Goal: Task Accomplishment & Management: Manage account settings

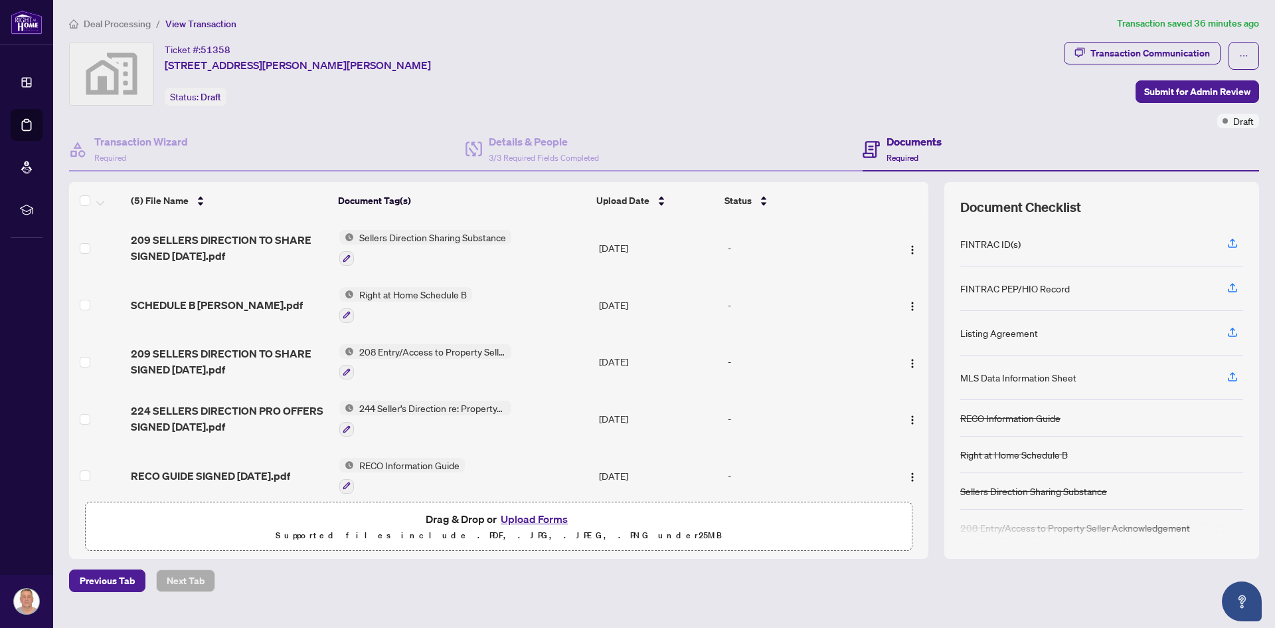
click at [420, 351] on span "208 Entry/Access to Property Seller Acknowledgement" at bounding box center [432, 351] width 157 height 15
click at [426, 415] on span "208 Entry/Access to Property Seller Acknowledgement" at bounding box center [431, 422] width 198 height 29
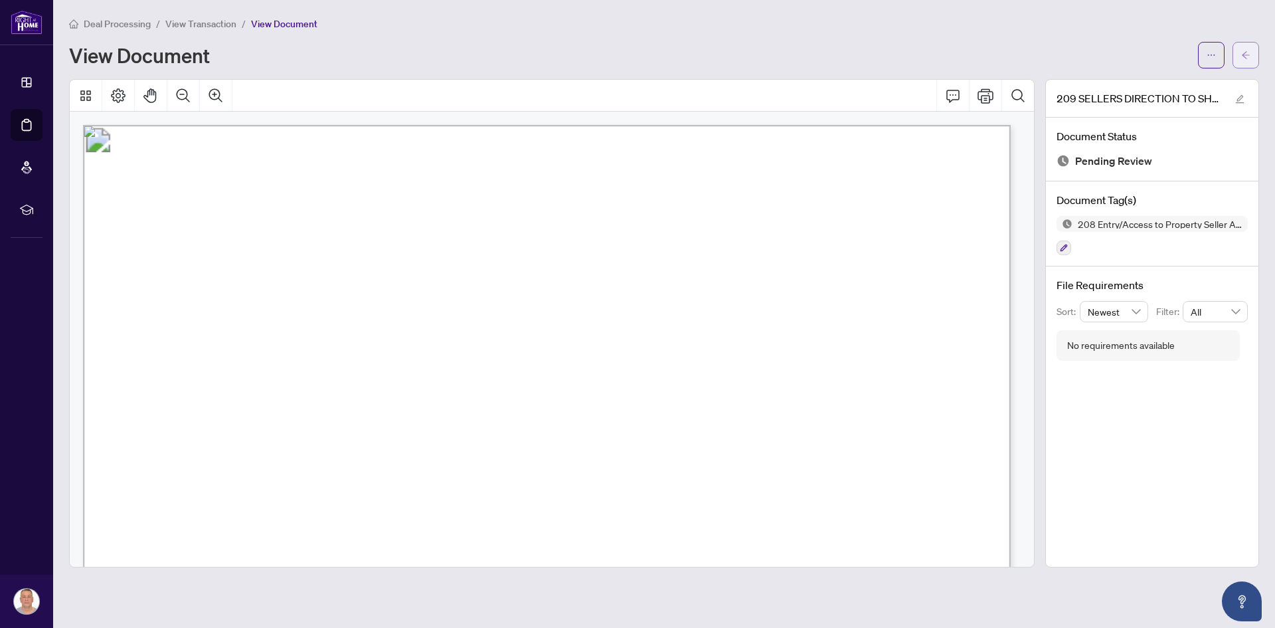
click at [1246, 55] on icon "arrow-left" at bounding box center [1246, 54] width 8 height 7
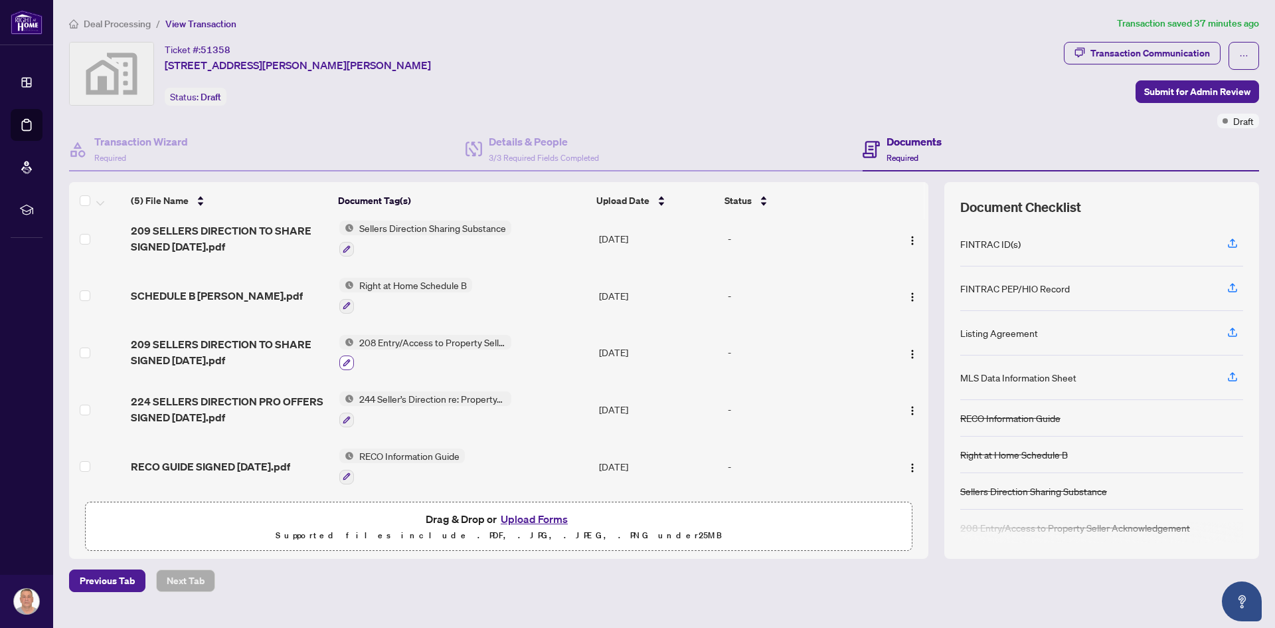
click at [348, 359] on icon "button" at bounding box center [347, 363] width 8 height 8
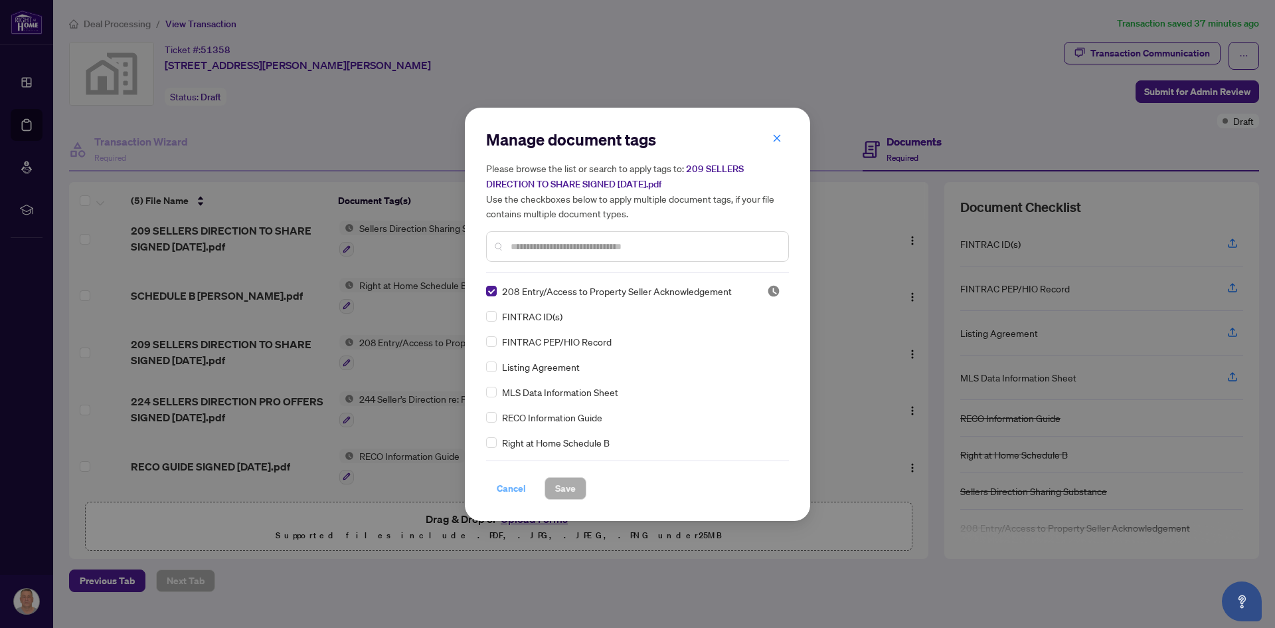
click at [508, 487] on span "Cancel" at bounding box center [511, 487] width 29 height 21
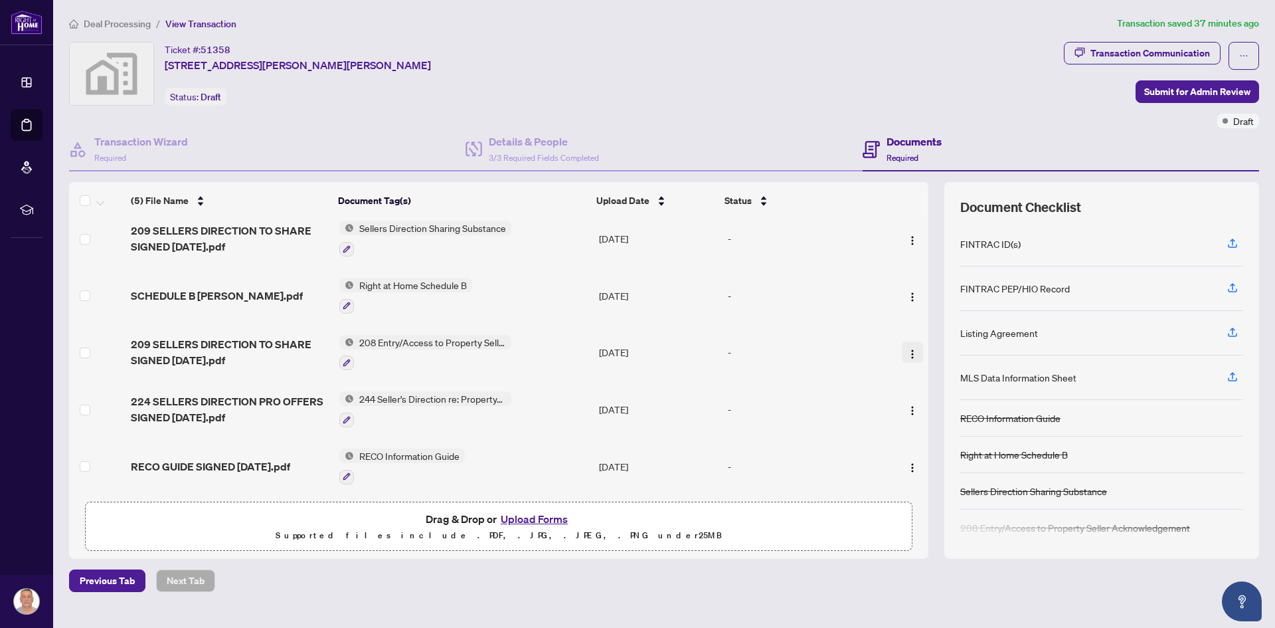
click at [909, 349] on img "button" at bounding box center [912, 354] width 11 height 11
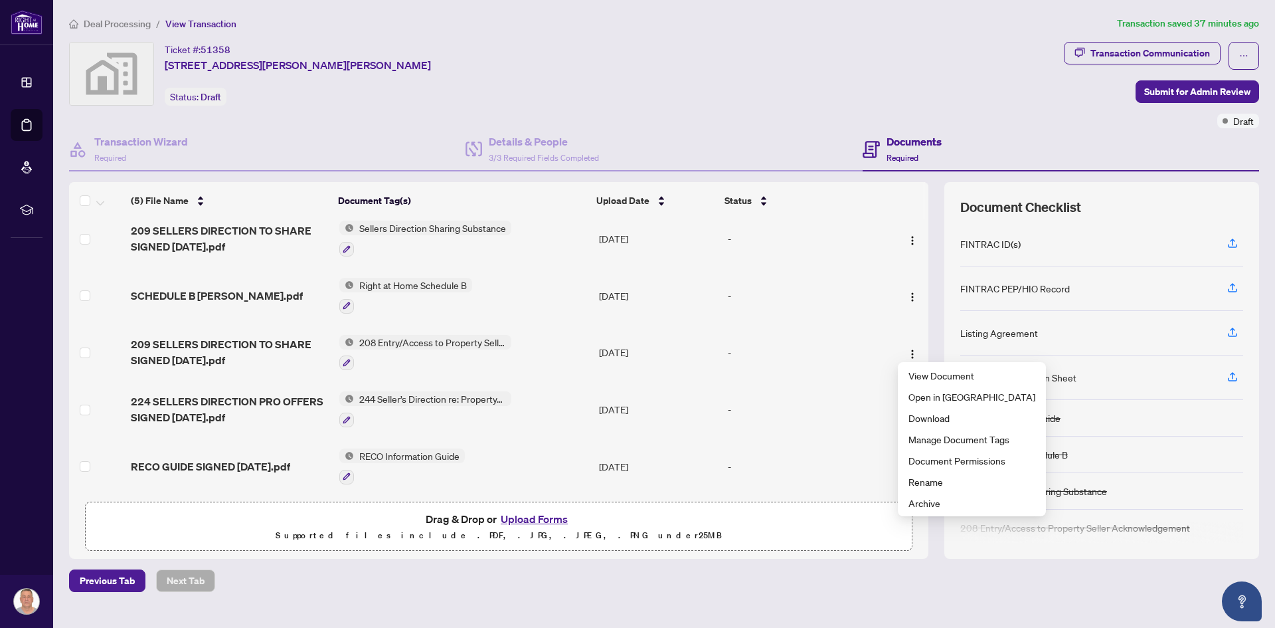
click at [868, 332] on td "-" at bounding box center [802, 352] width 161 height 57
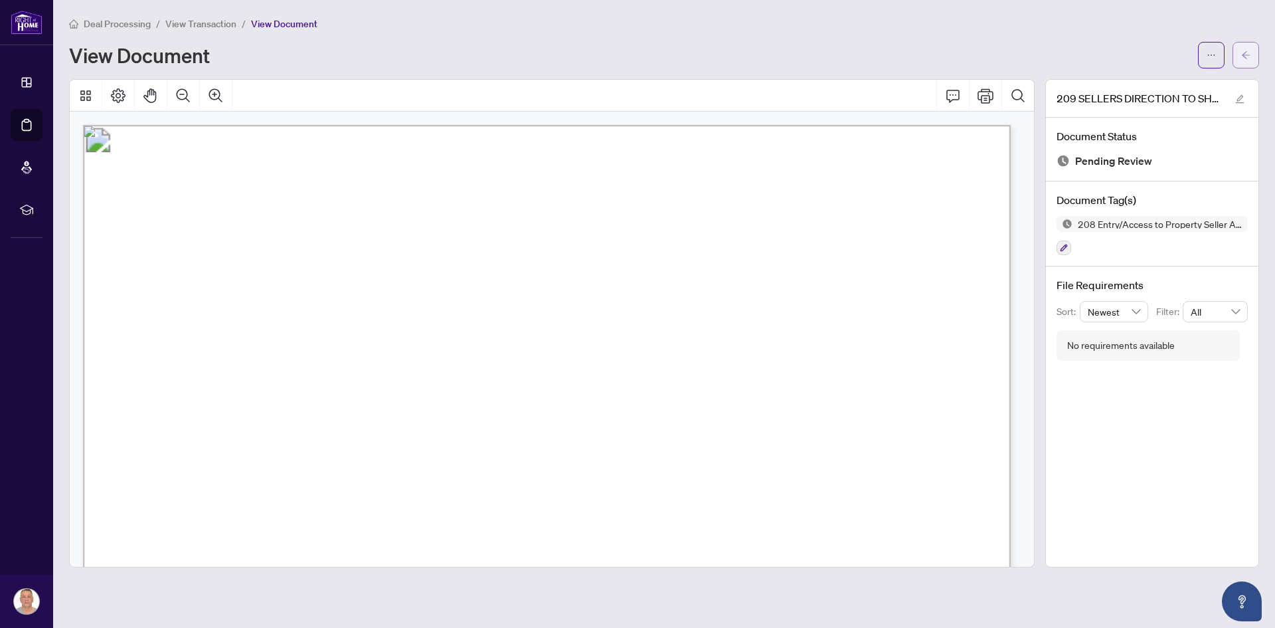
click at [1242, 54] on icon "arrow-left" at bounding box center [1246, 54] width 8 height 7
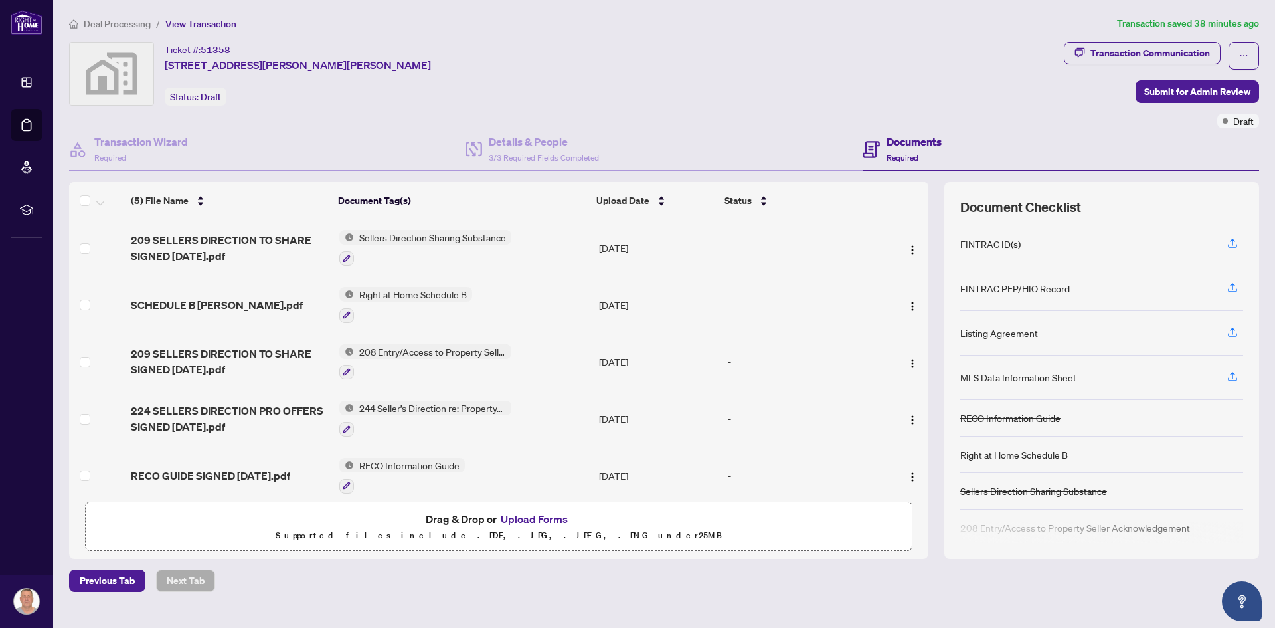
scroll to position [44, 0]
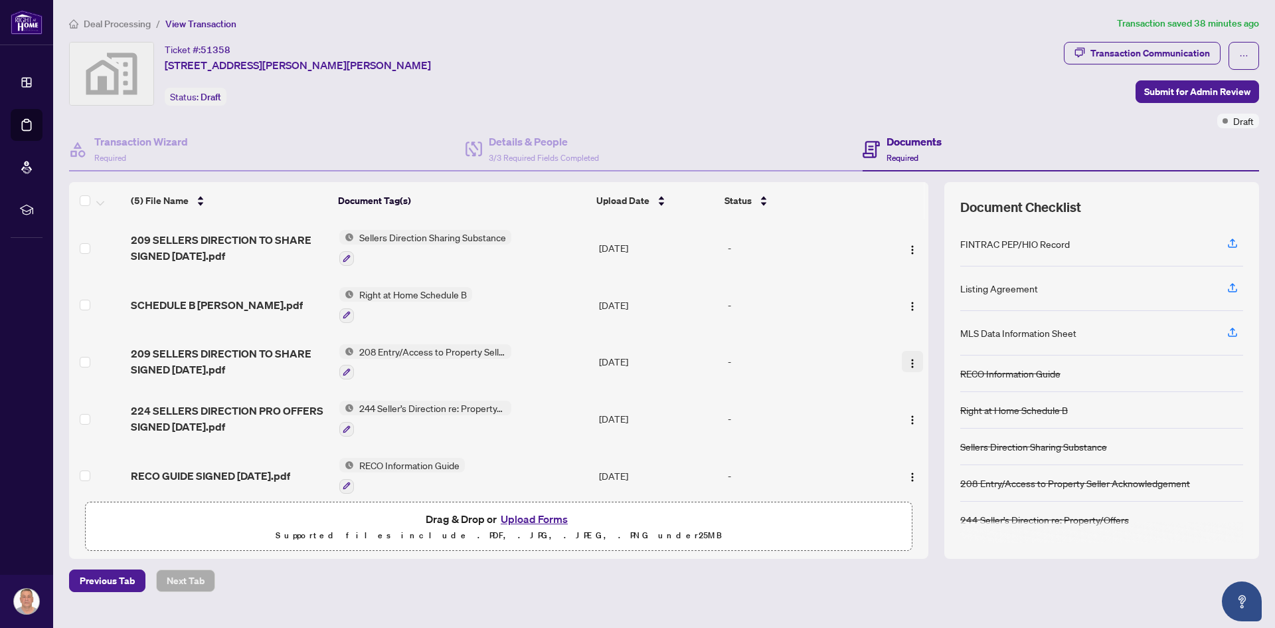
click at [911, 361] on img "button" at bounding box center [912, 363] width 11 height 11
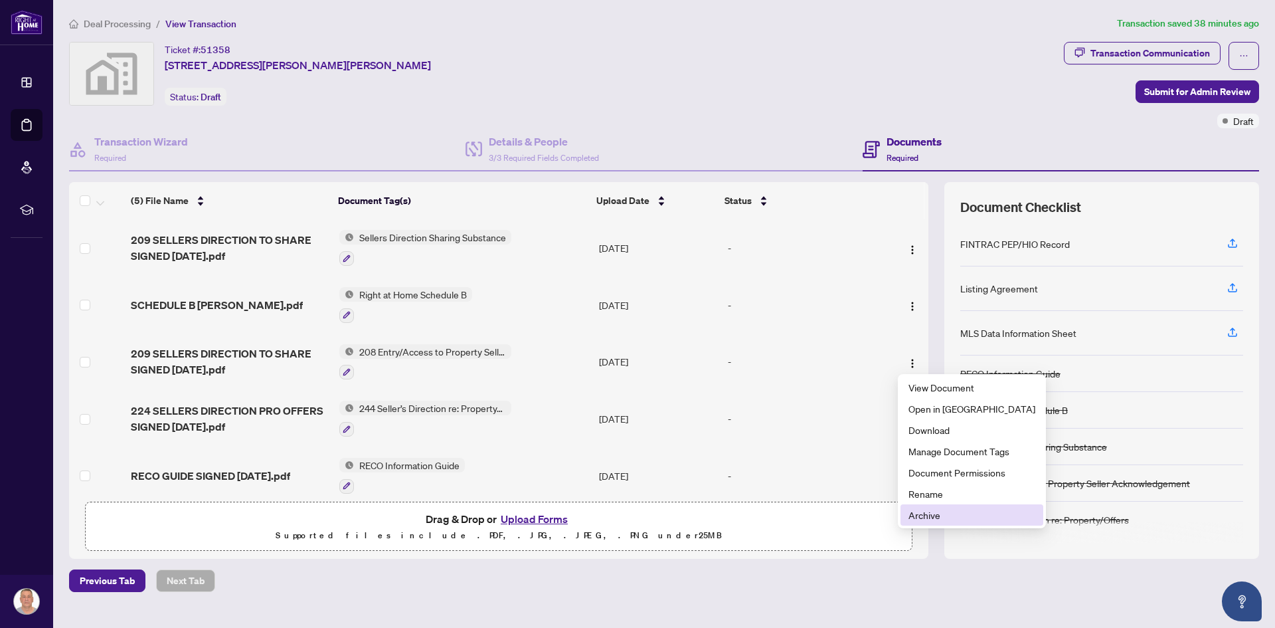
click at [929, 516] on span "Archive" at bounding box center [971, 514] width 127 height 15
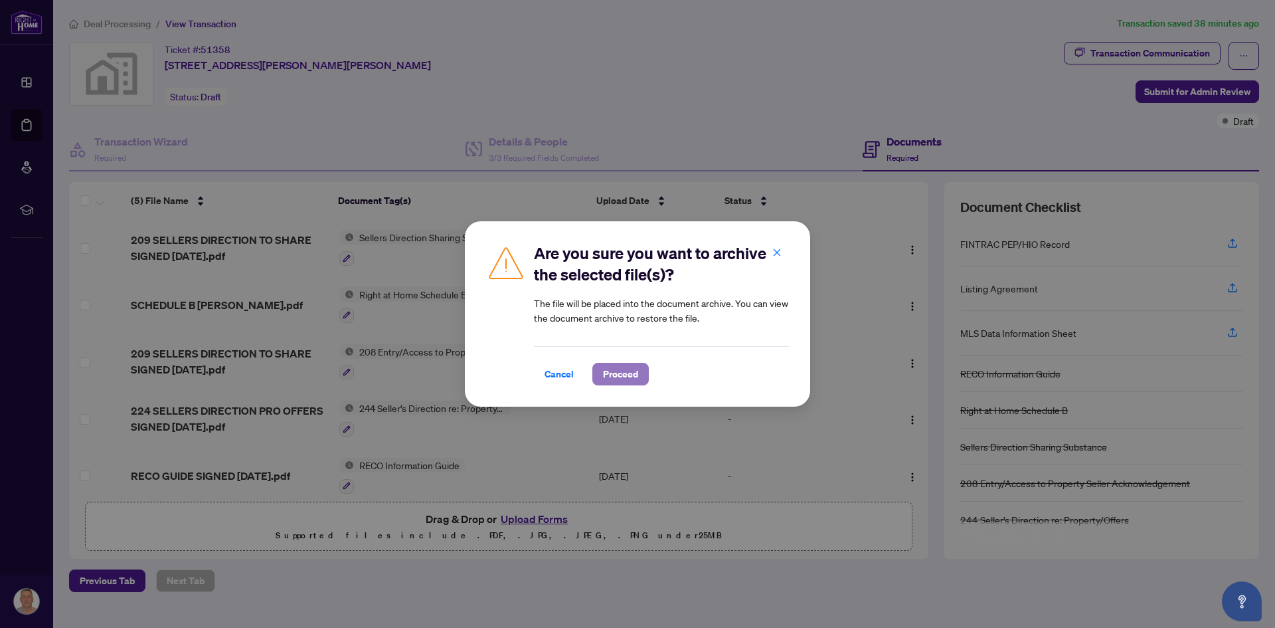
click at [624, 378] on span "Proceed" at bounding box center [620, 373] width 35 height 21
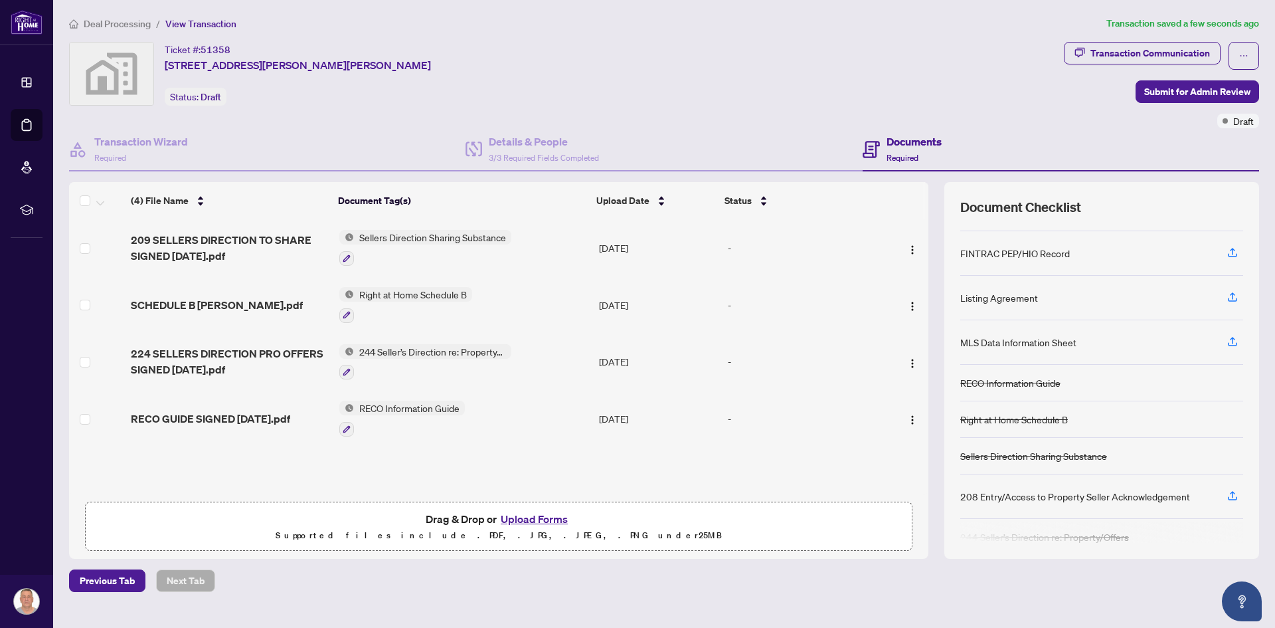
scroll to position [52, 0]
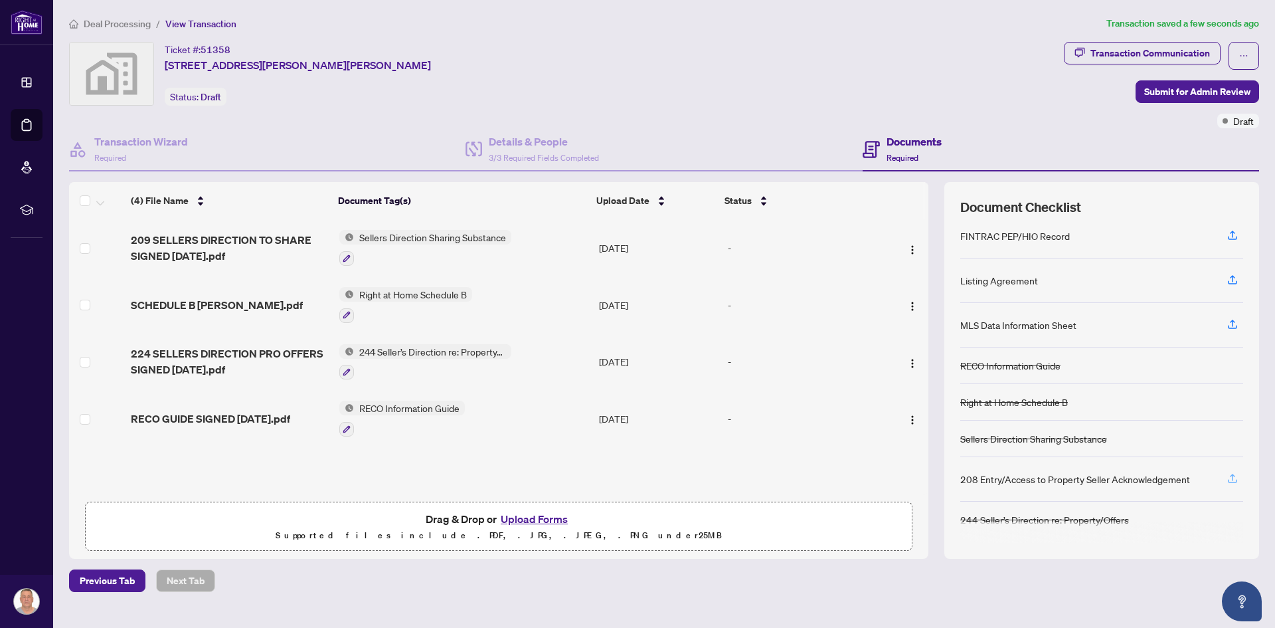
click at [1232, 475] on icon "button" at bounding box center [1232, 476] width 5 height 7
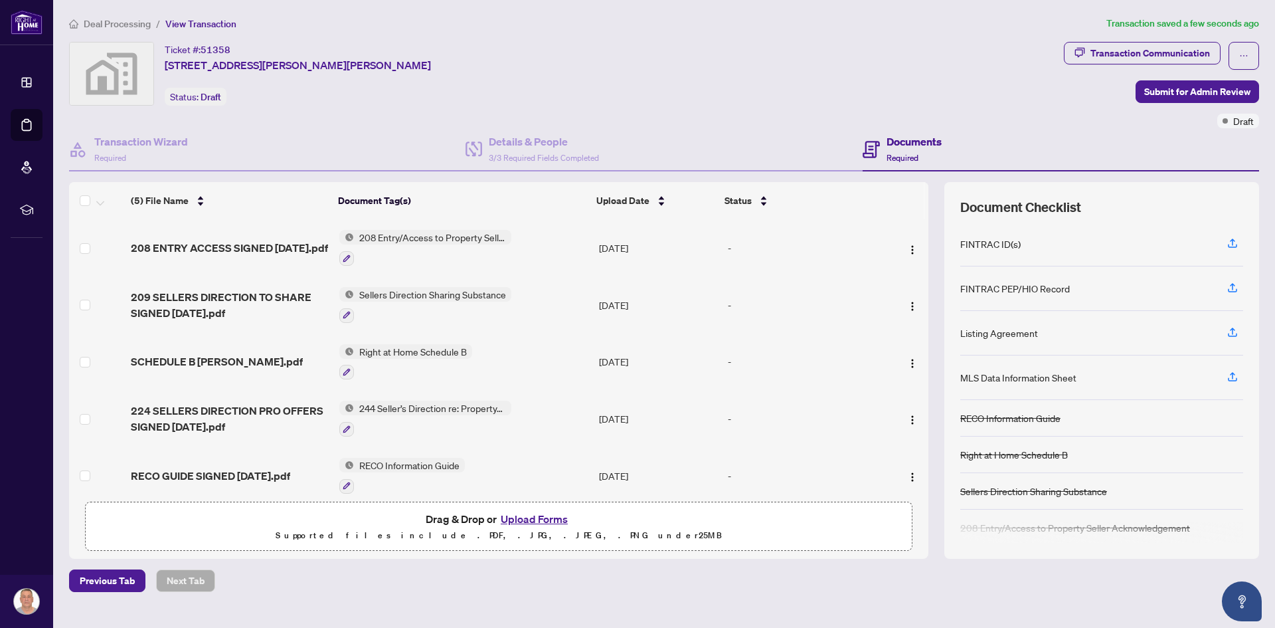
scroll to position [12, 0]
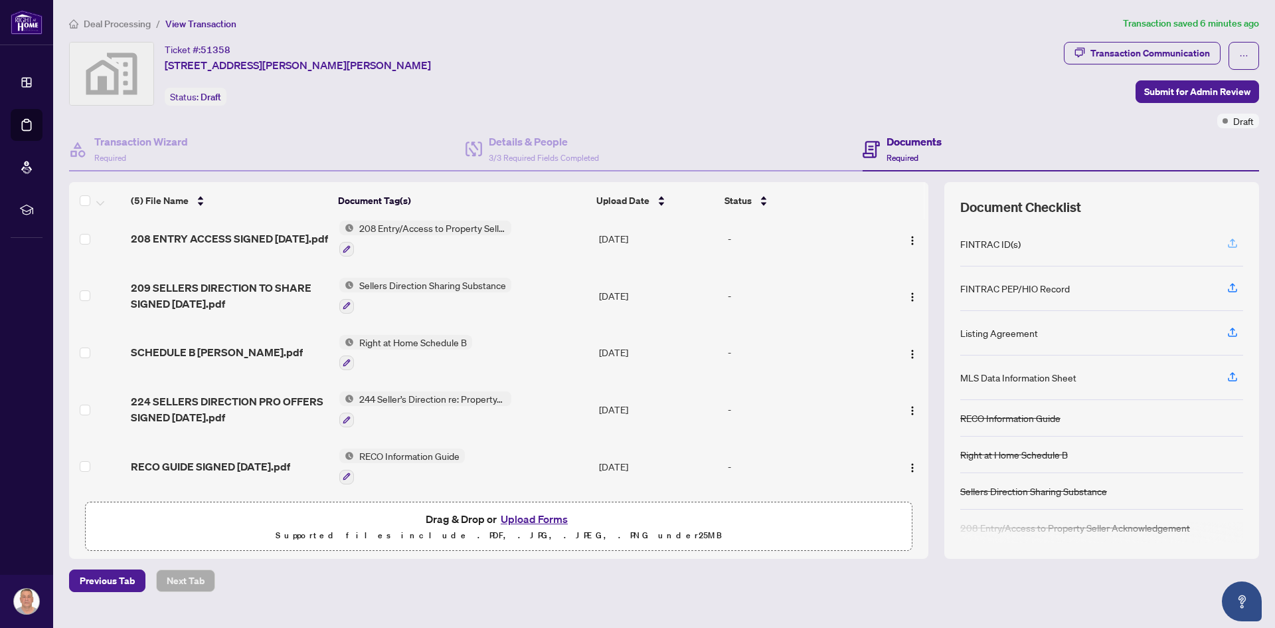
click at [1234, 240] on icon "button" at bounding box center [1232, 241] width 5 height 7
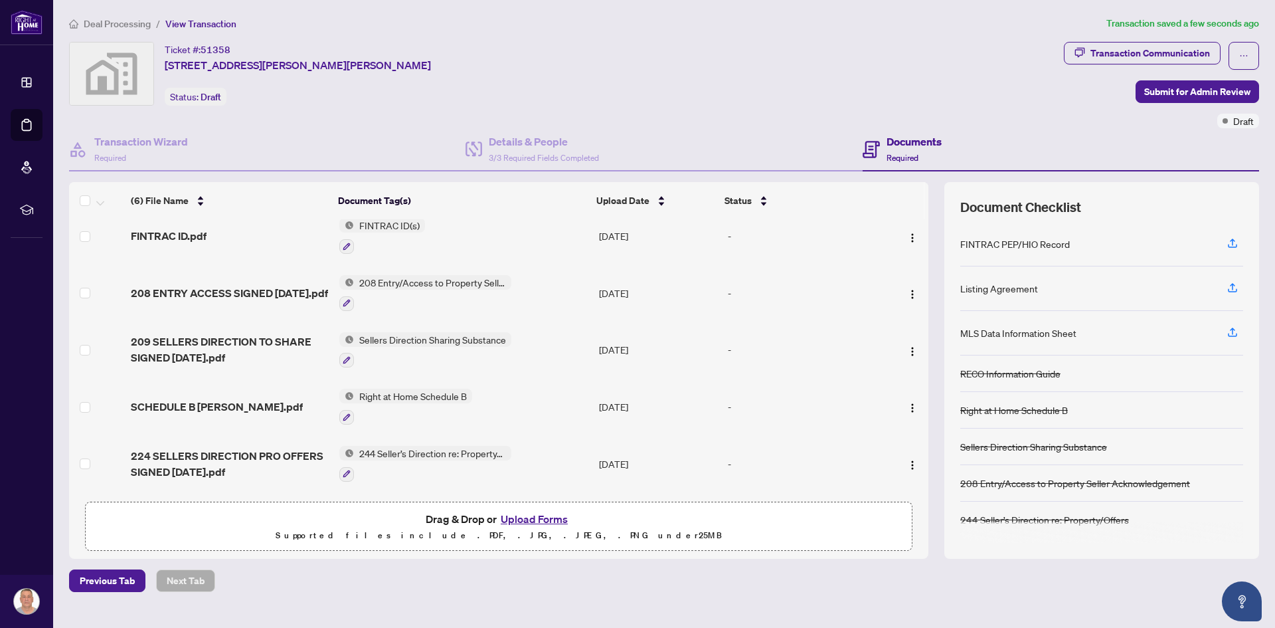
scroll to position [0, 0]
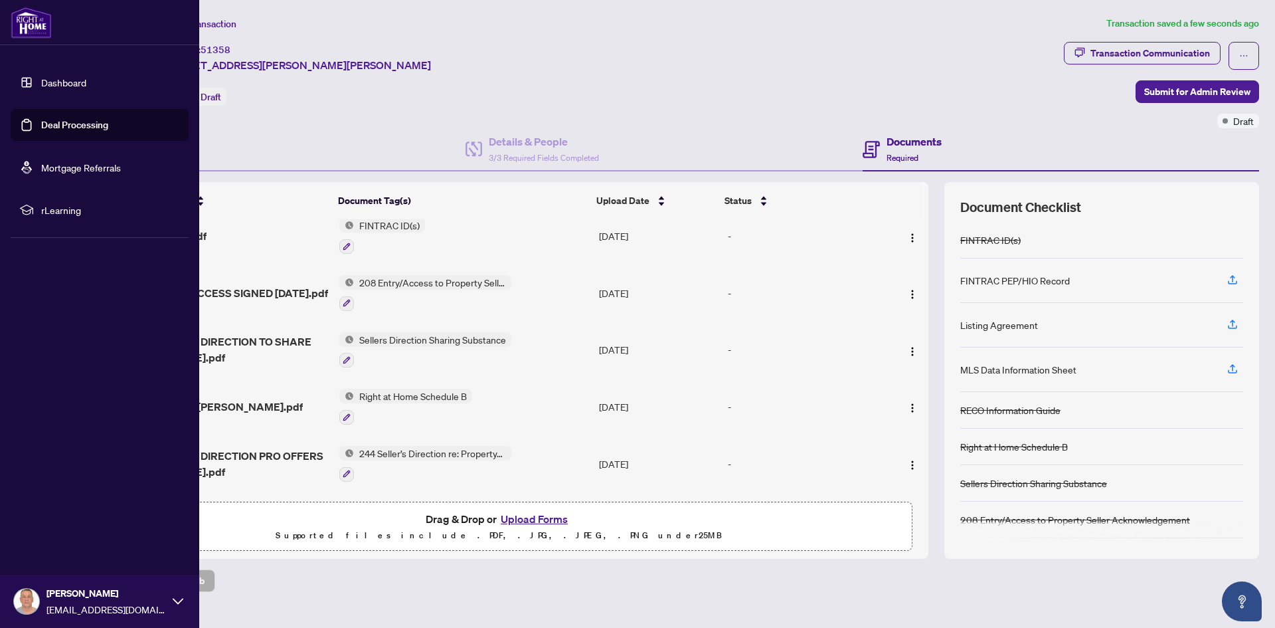
click at [60, 86] on link "Dashboard" at bounding box center [63, 82] width 45 height 12
